Goal: Task Accomplishment & Management: Complete application form

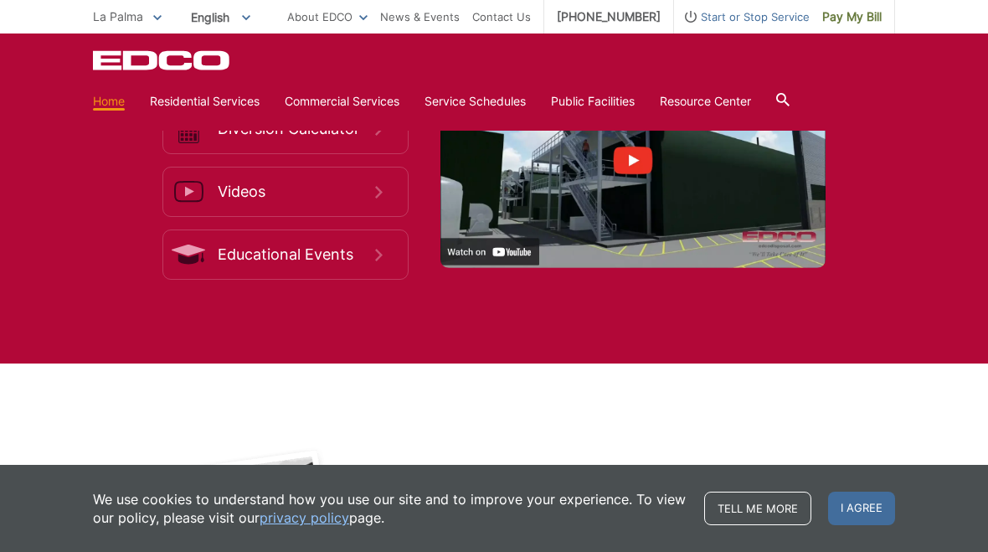
scroll to position [2759, 0]
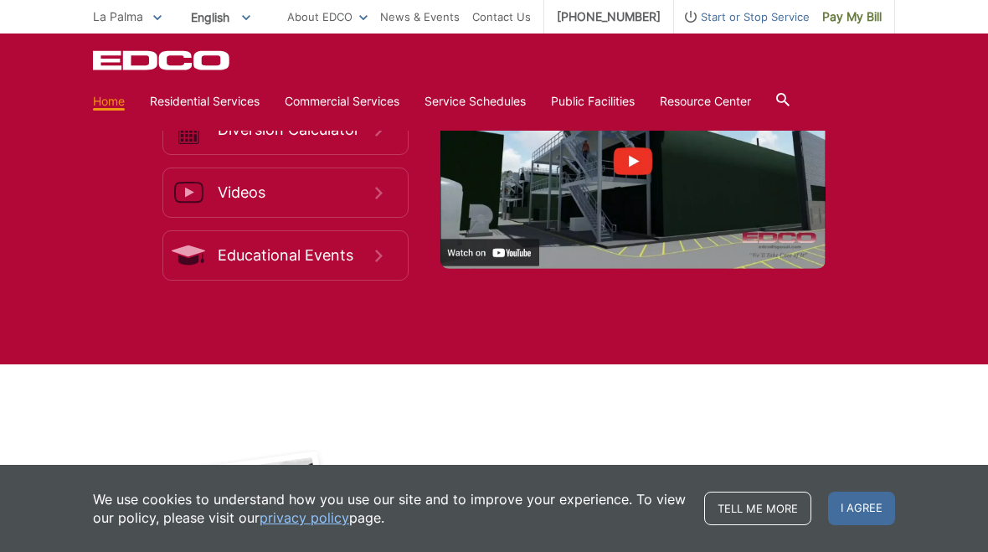
click at [0, 0] on icon at bounding box center [0, 0] width 0 height 0
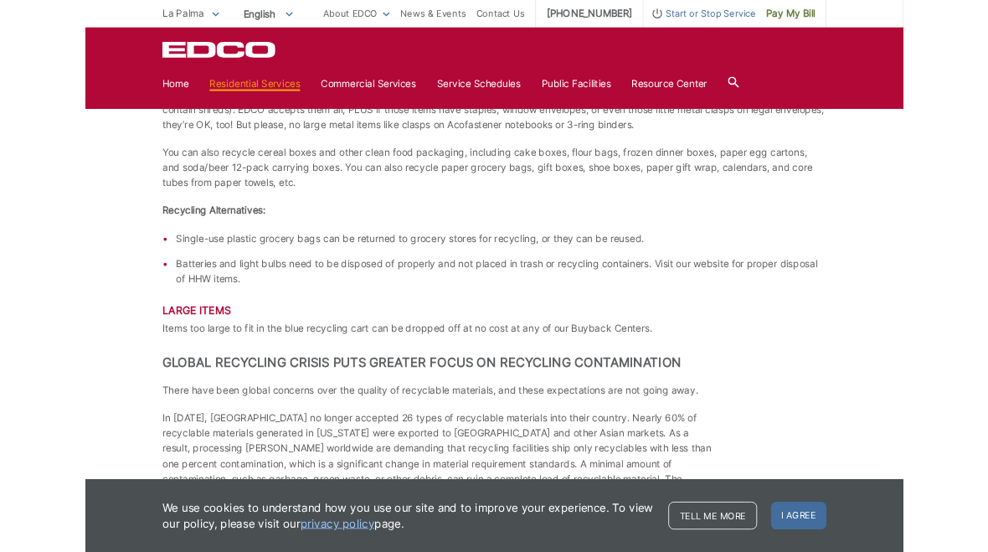
scroll to position [2142, 0]
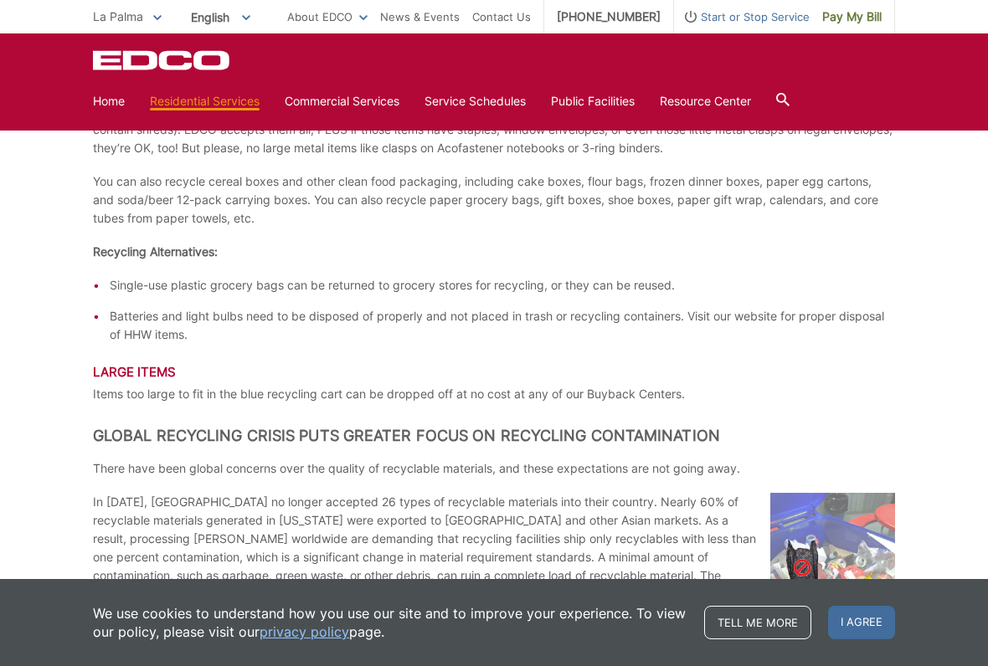
click at [122, 10] on span "La Palma" at bounding box center [118, 16] width 50 height 14
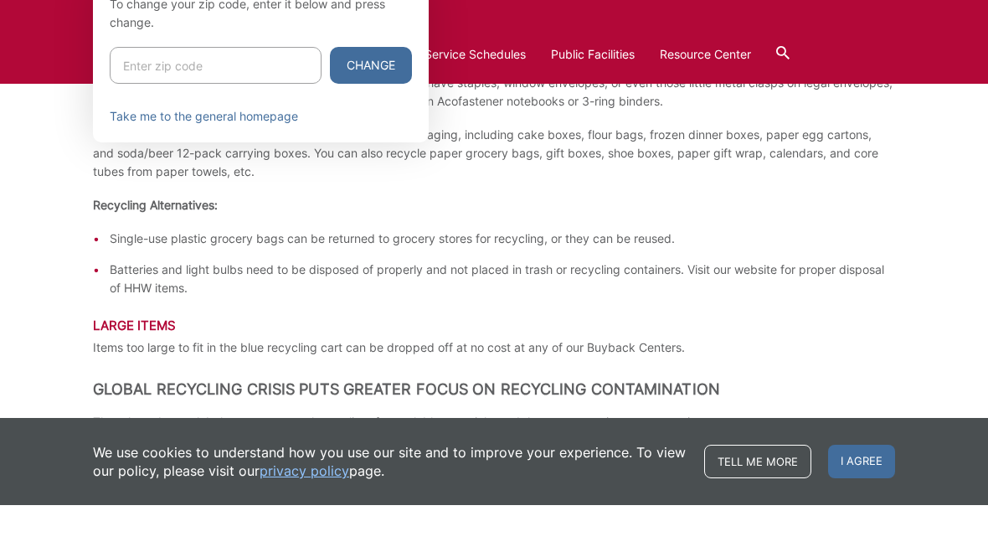
scroll to position [2188, 0]
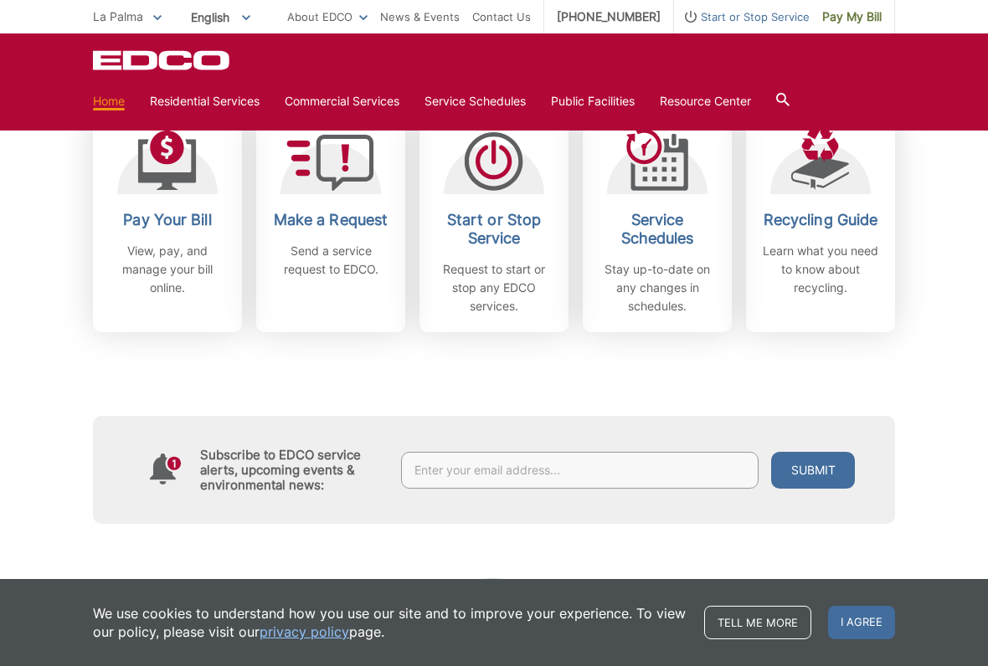
scroll to position [499, 0]
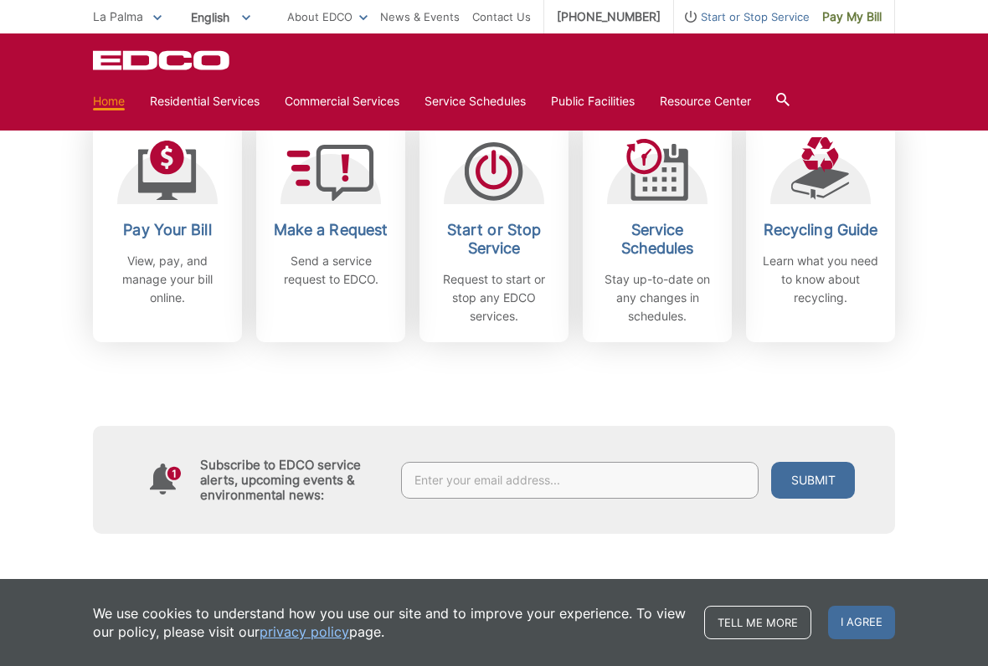
click at [347, 193] on icon at bounding box center [331, 173] width 88 height 56
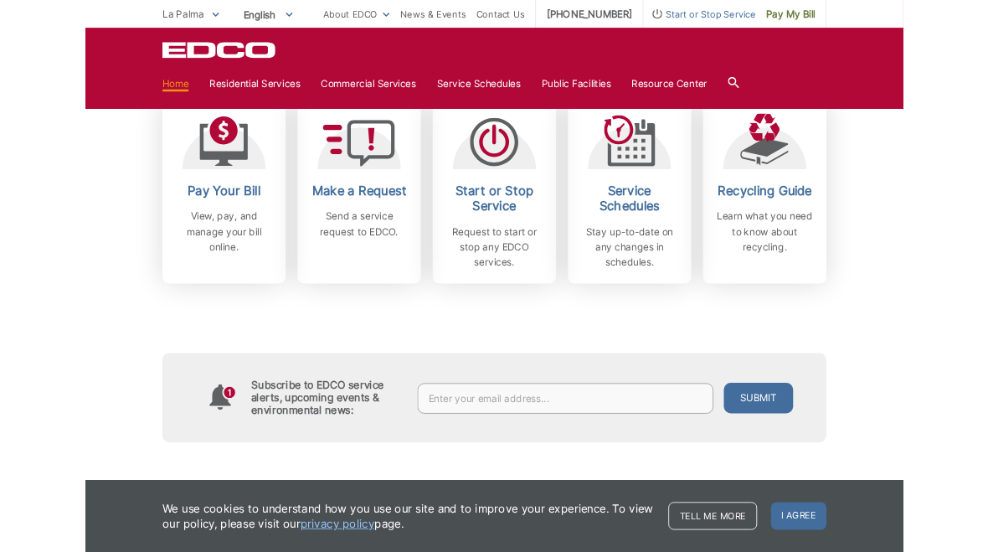
scroll to position [546, 0]
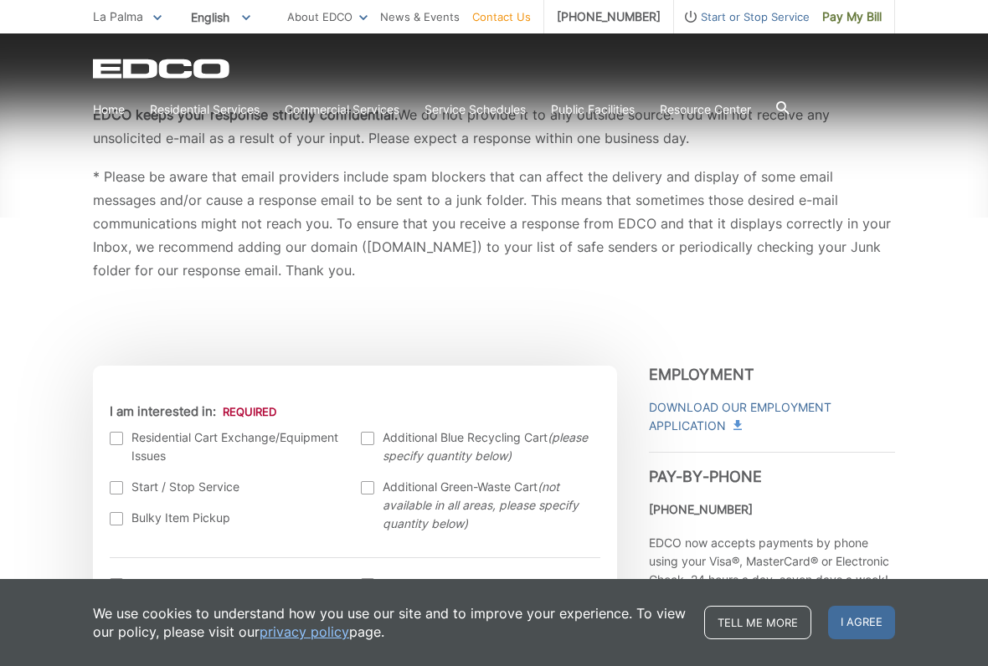
scroll to position [277, 0]
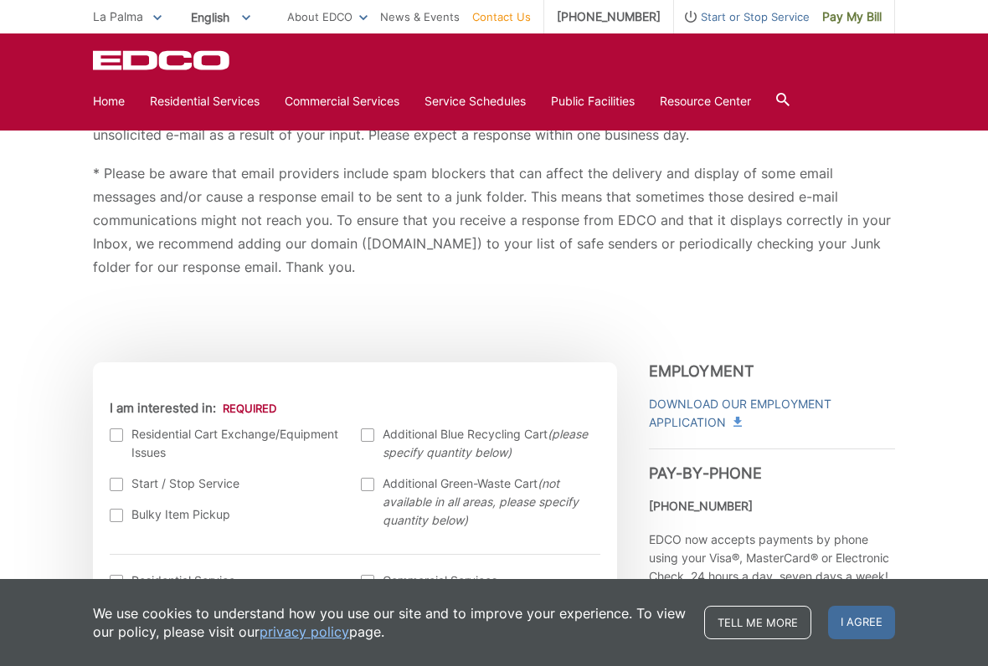
click at [112, 519] on div at bounding box center [116, 515] width 13 height 13
click at [0, 0] on input "Bulky Item Pickup" at bounding box center [0, 0] width 0 height 0
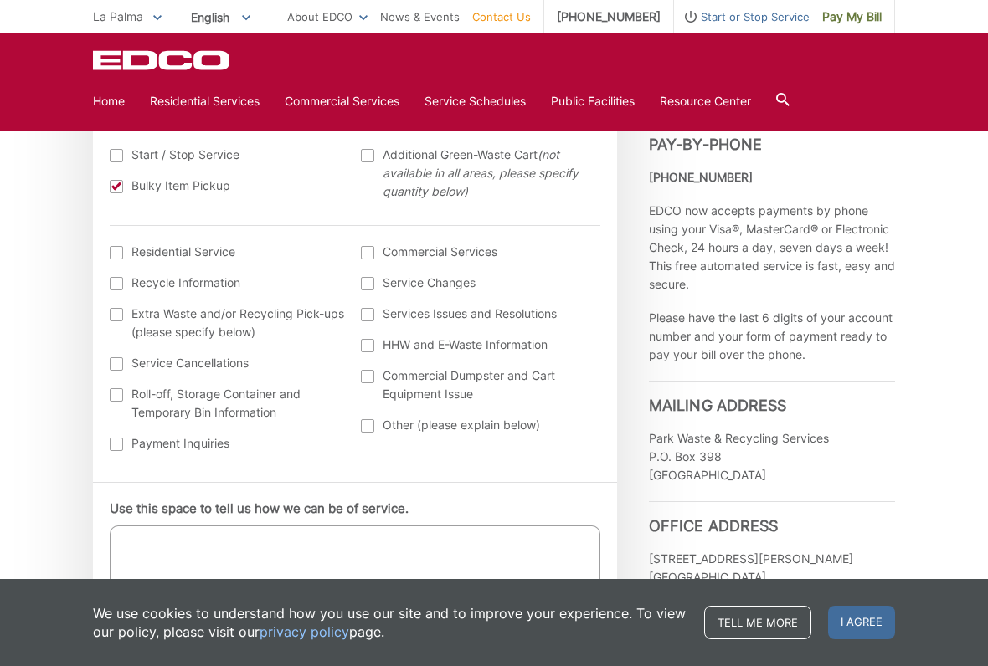
scroll to position [460, 0]
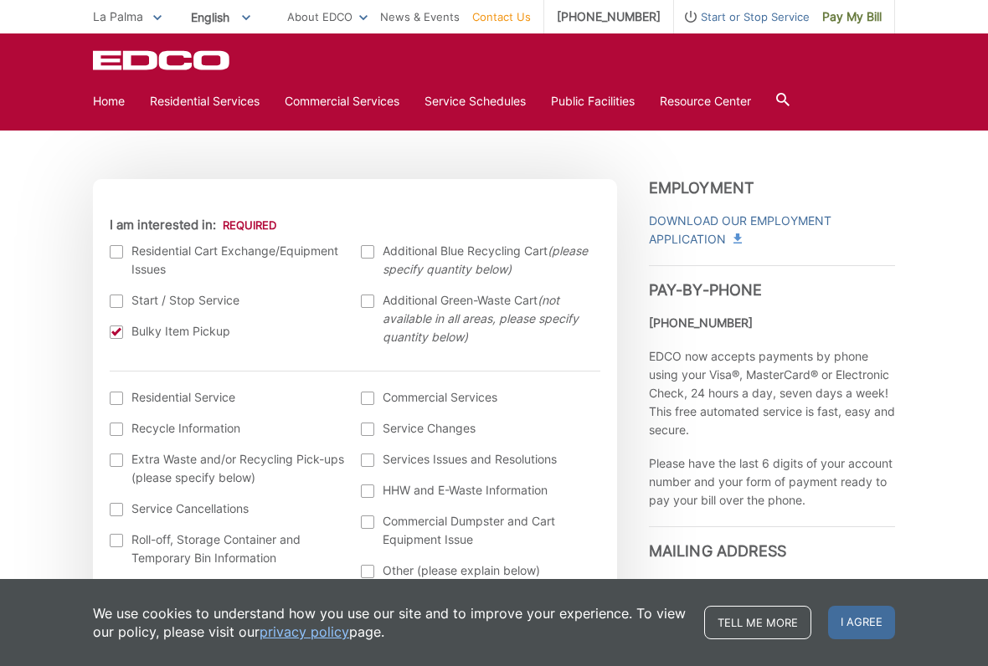
click at [129, 16] on span "La Palma" at bounding box center [118, 16] width 50 height 14
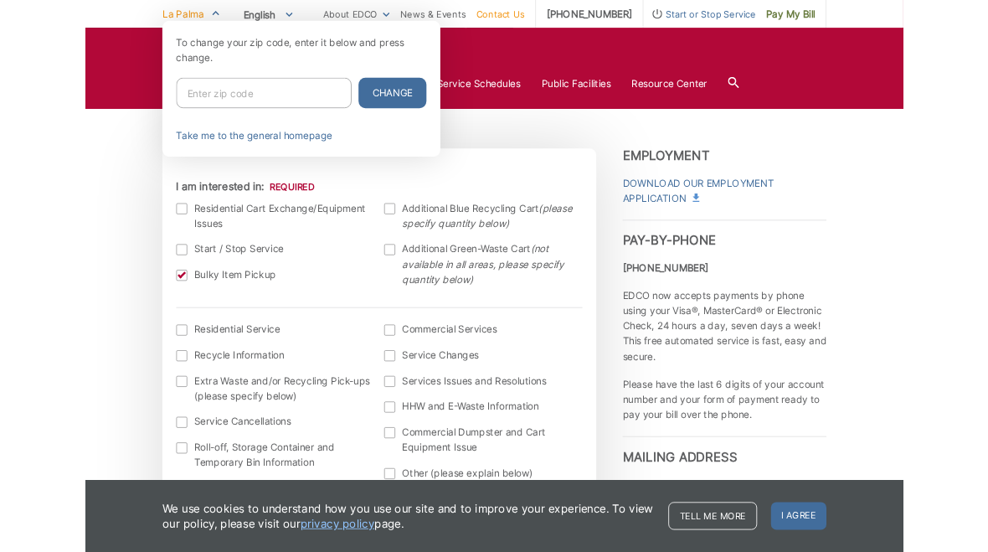
scroll to position [507, 0]
